Goal: Task Accomplishment & Management: Manage account settings

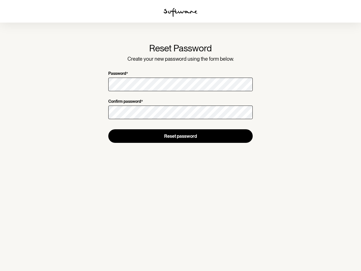
click at [181, 12] on img at bounding box center [181, 12] width 34 height 9
